Goal: Information Seeking & Learning: Learn about a topic

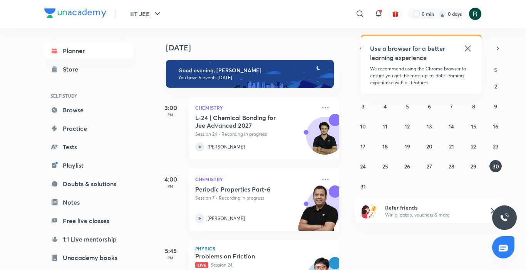
click at [468, 46] on icon at bounding box center [467, 48] width 9 height 9
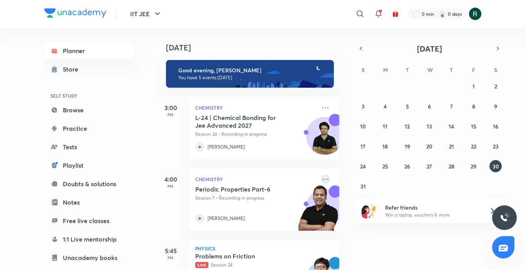
click at [321, 175] on icon at bounding box center [325, 179] width 9 height 9
click at [295, 158] on div "Chemistry L-24 | Chemical Bonding for Jee Advanced 2027 Session 24 • Recording …" at bounding box center [264, 128] width 150 height 62
